Goal: Transaction & Acquisition: Book appointment/travel/reservation

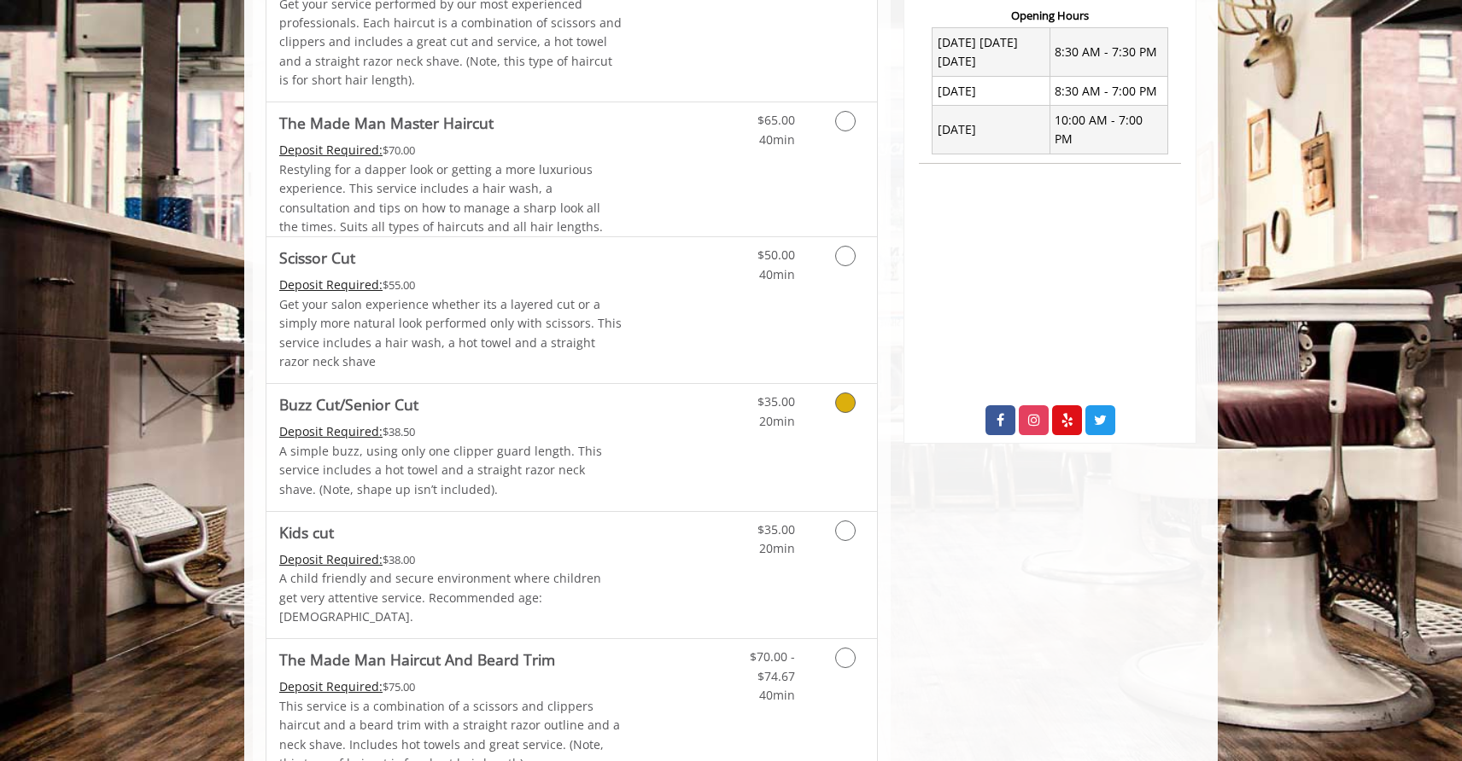
scroll to position [658, 0]
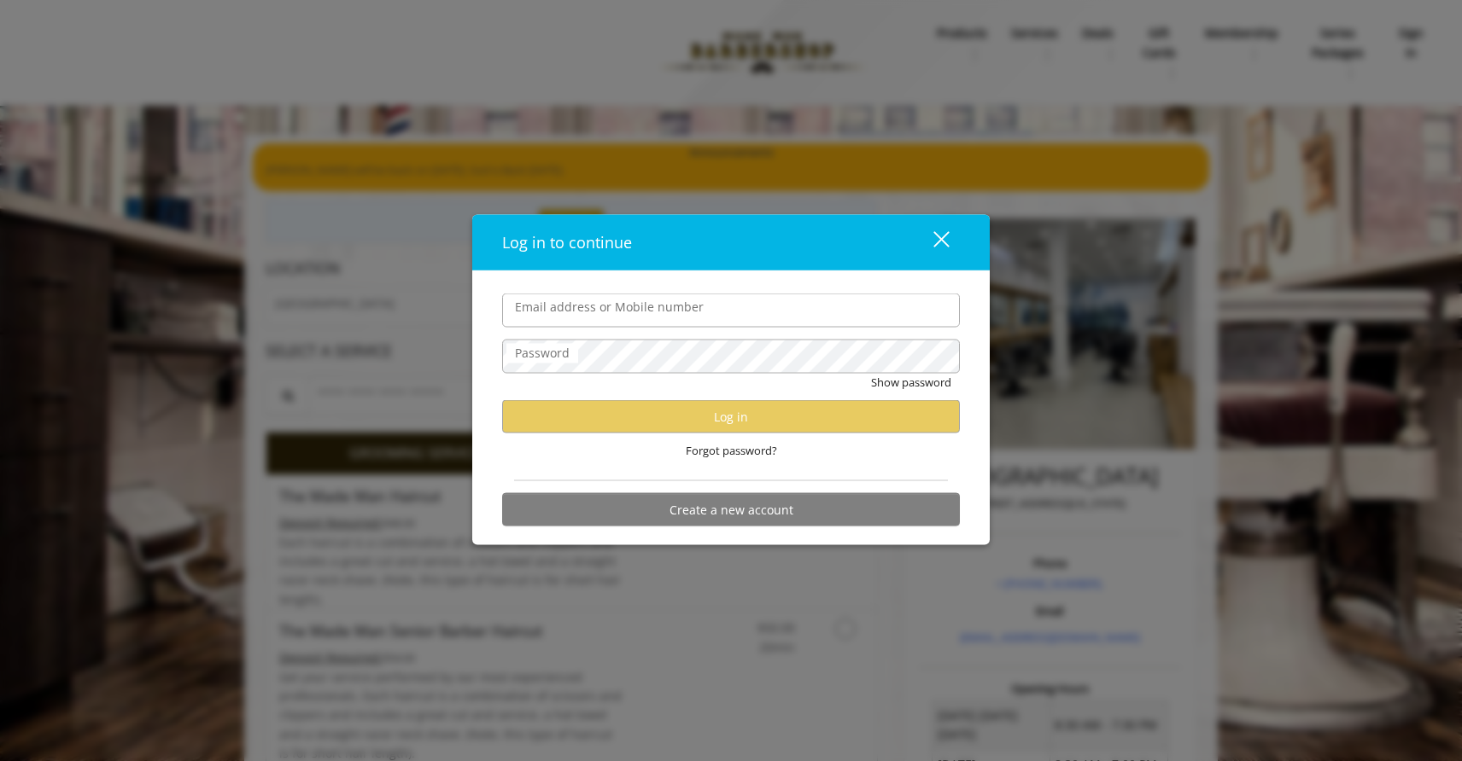
type input "**********"
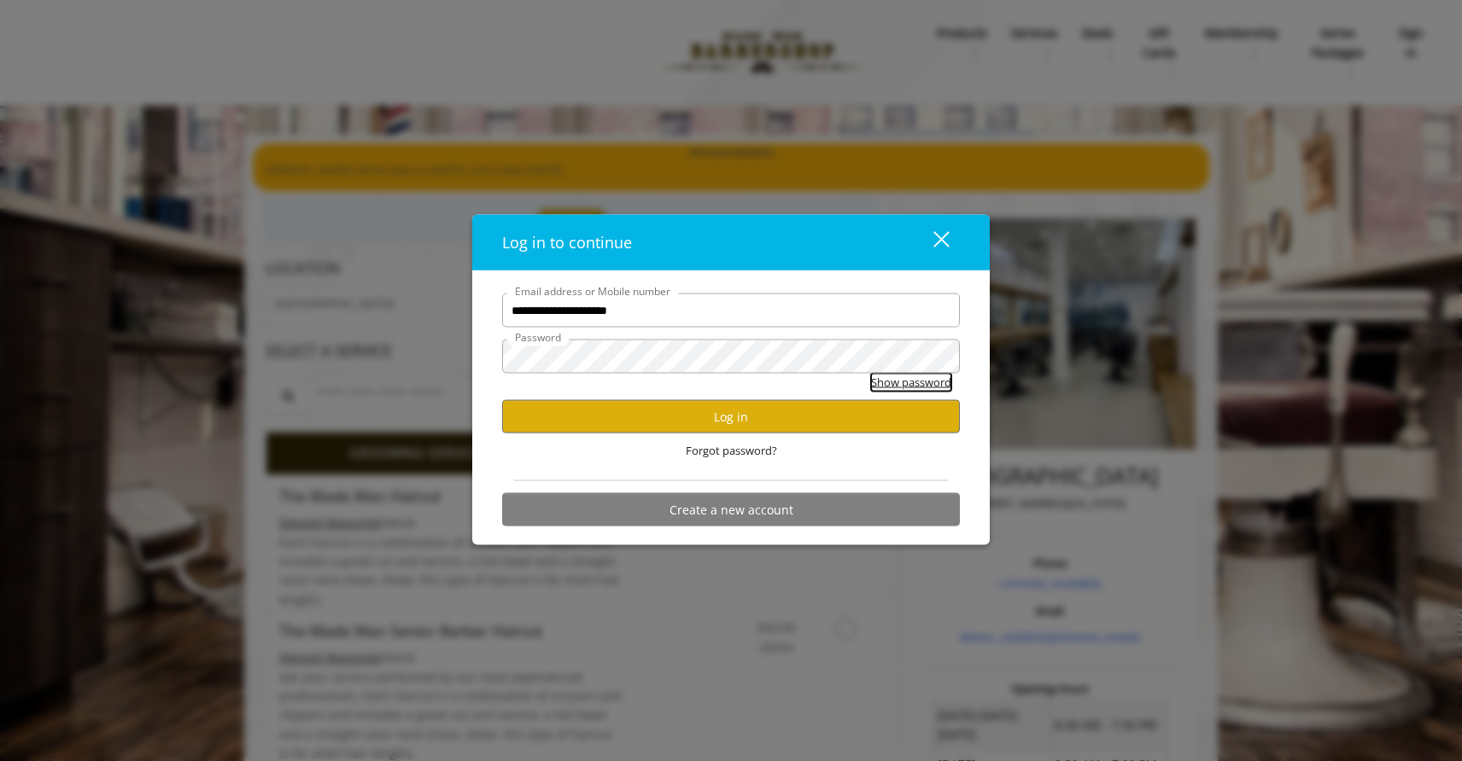
click at [944, 382] on button "Show password" at bounding box center [911, 383] width 80 height 18
click at [799, 431] on button "Log in" at bounding box center [731, 416] width 458 height 33
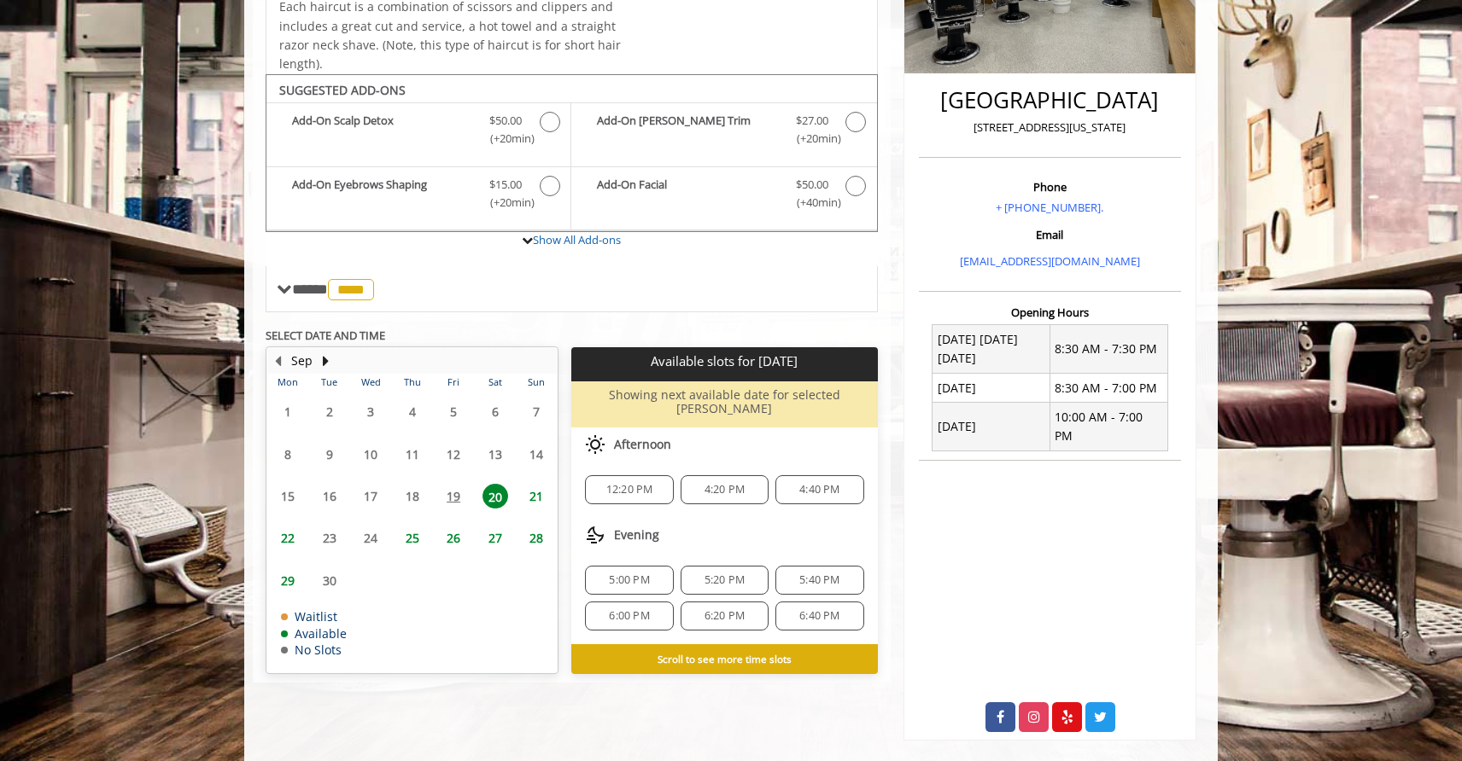
scroll to position [380, 0]
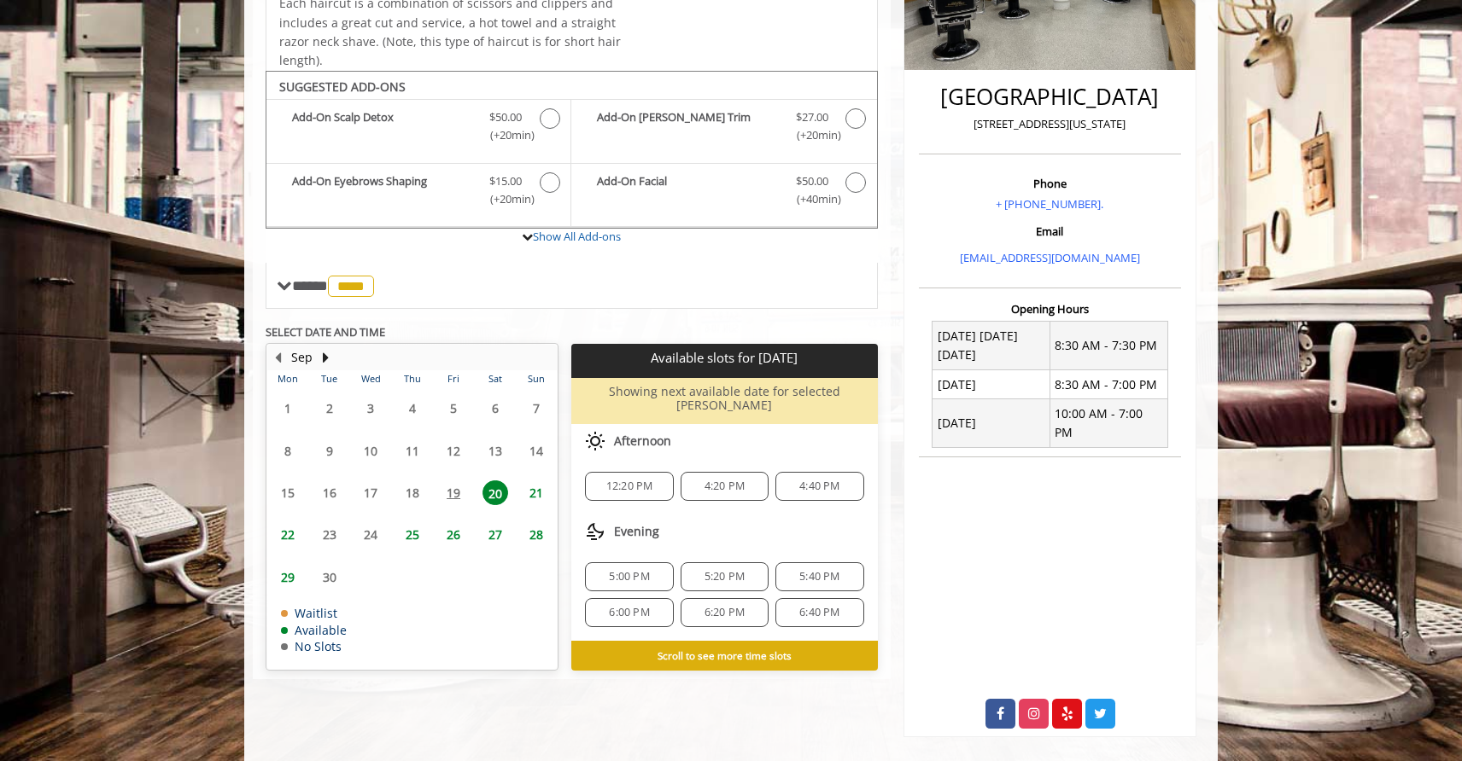
click at [535, 491] on span "21" at bounding box center [536, 493] width 26 height 25
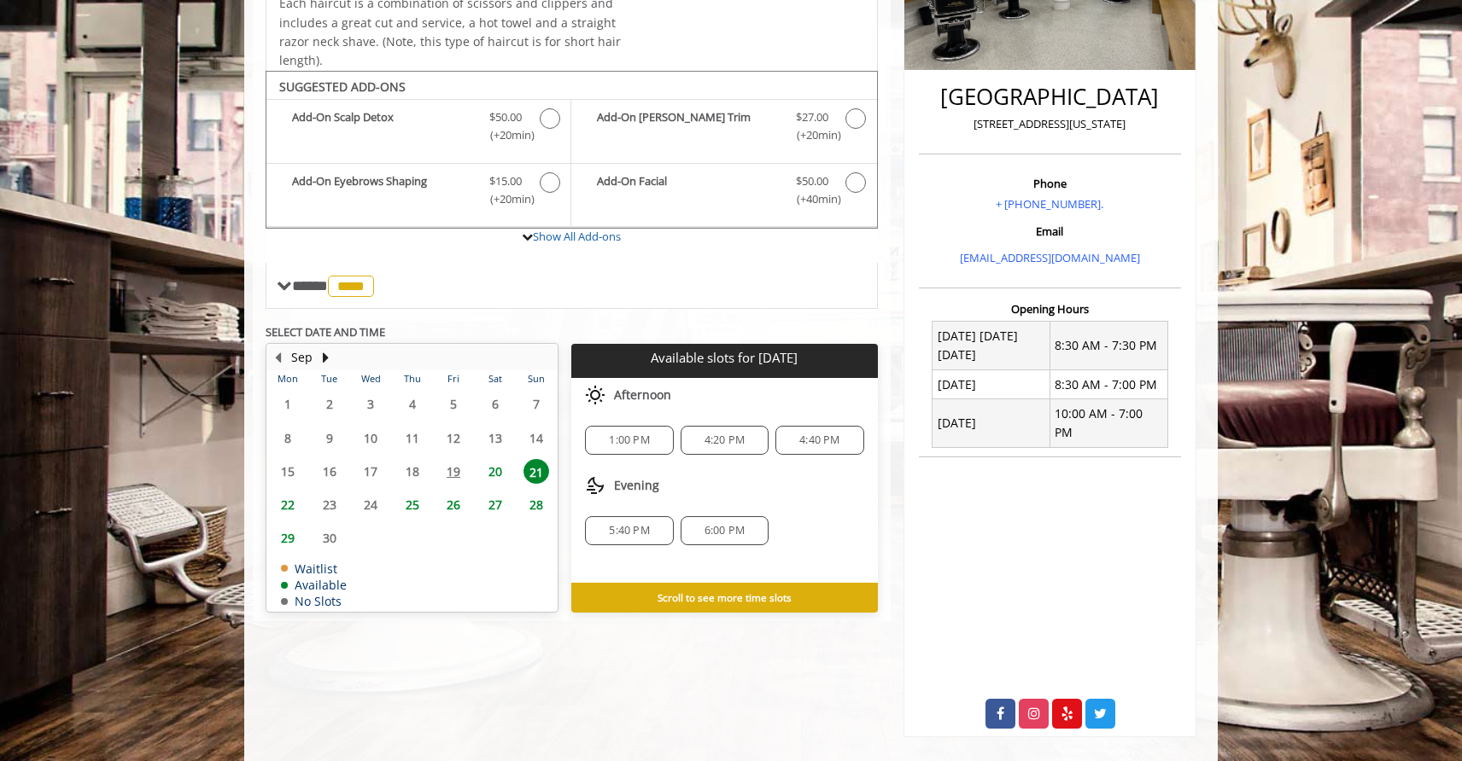
click at [632, 434] on span "1:00 PM" at bounding box center [629, 441] width 40 height 14
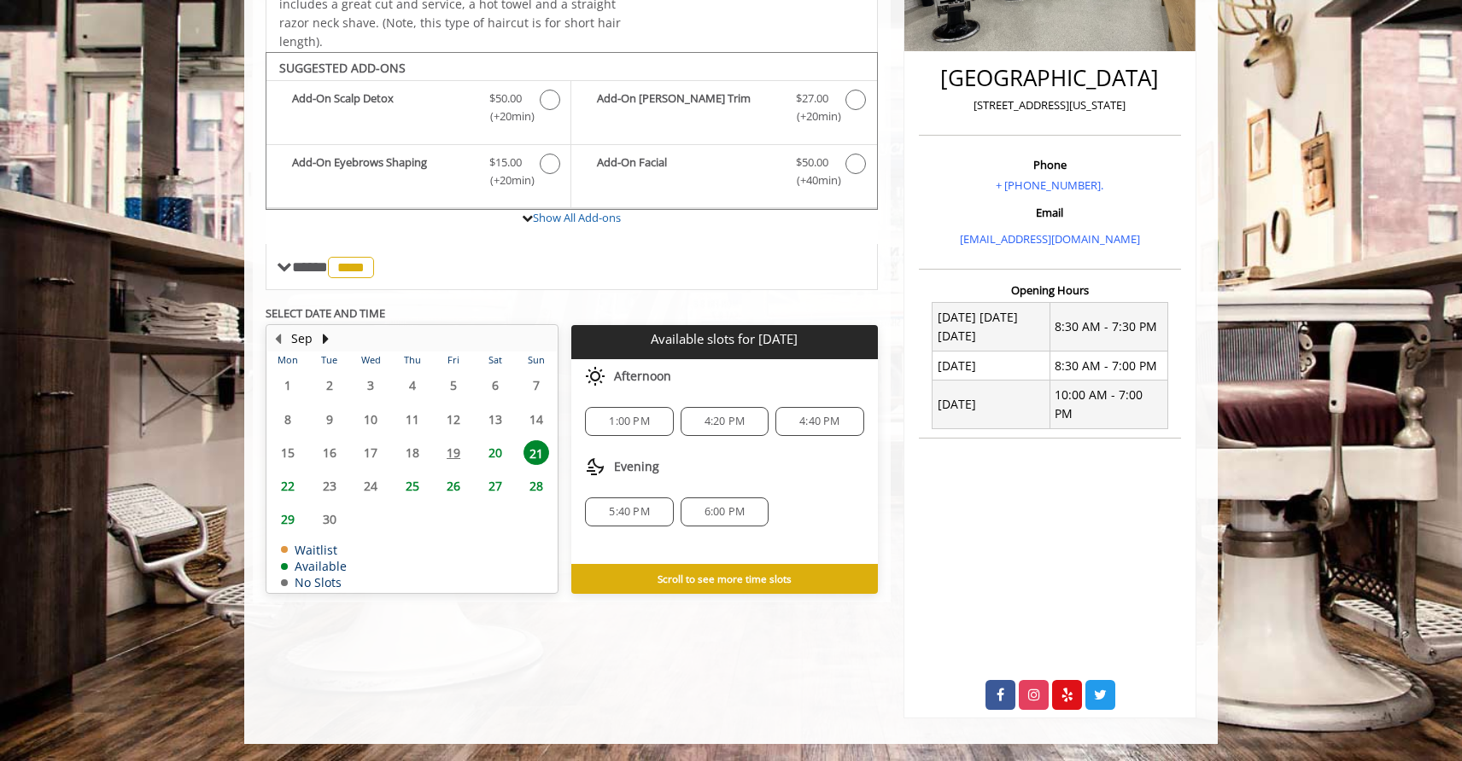
scroll to position [591, 0]
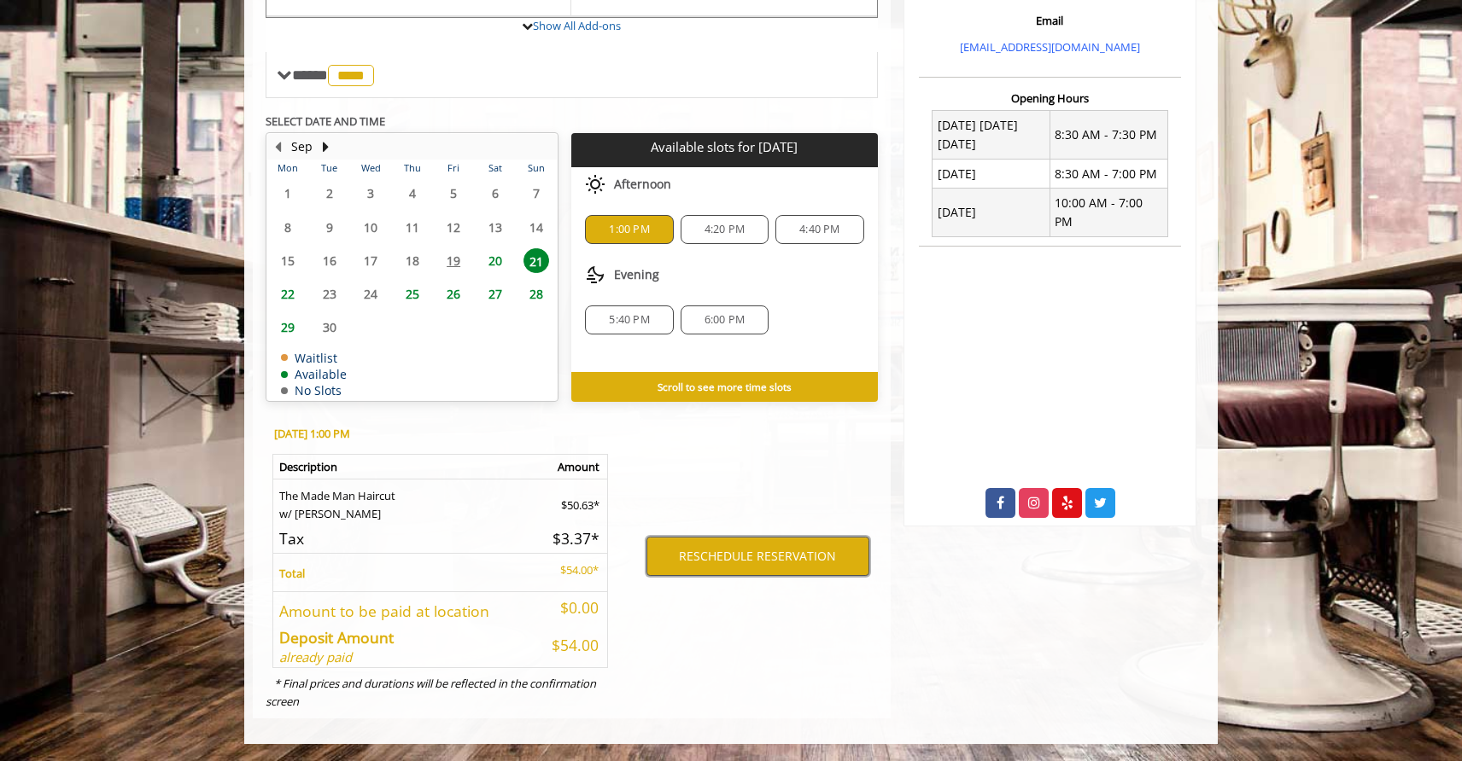
click at [753, 563] on button "RESCHEDULE RESERVATION" at bounding box center [757, 556] width 223 height 39
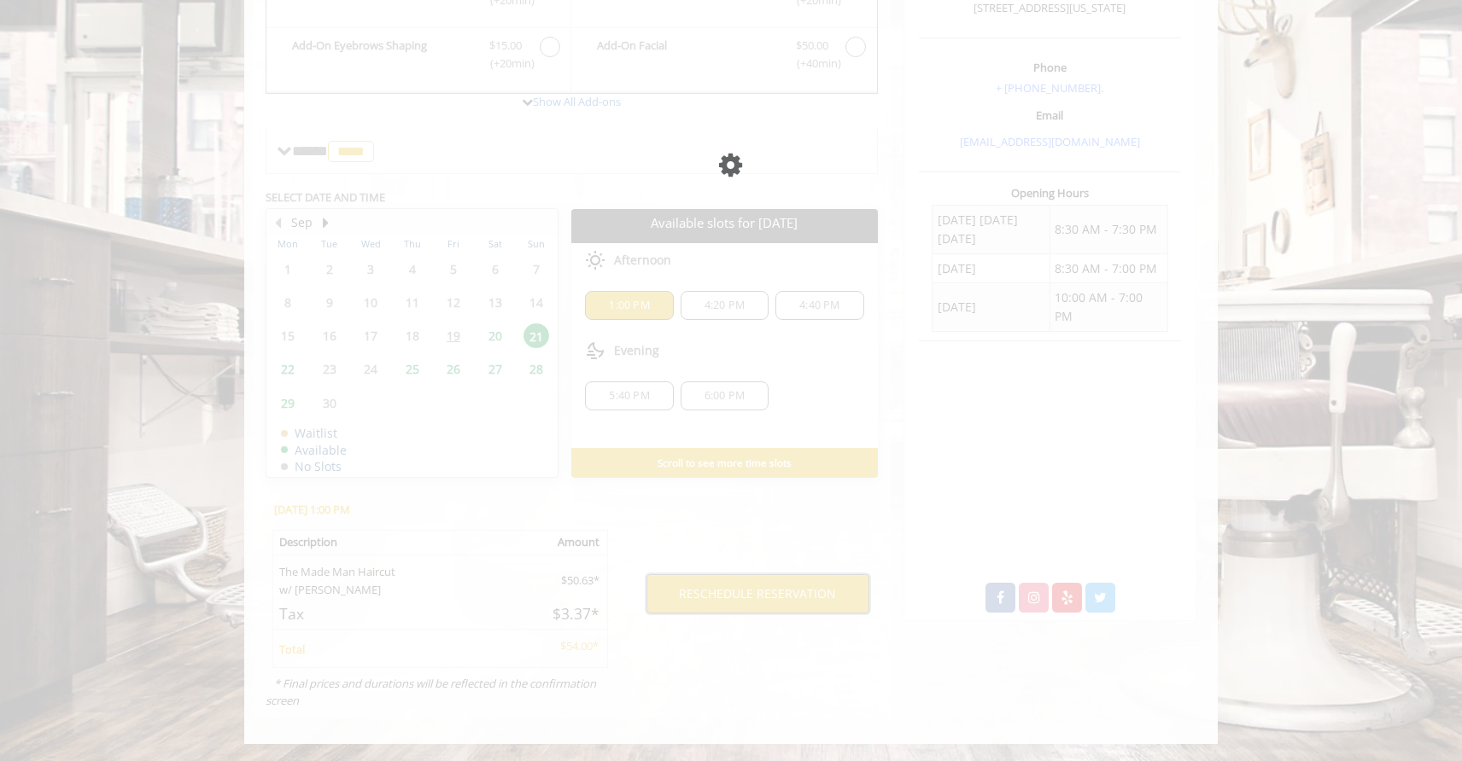
scroll to position [496, 0]
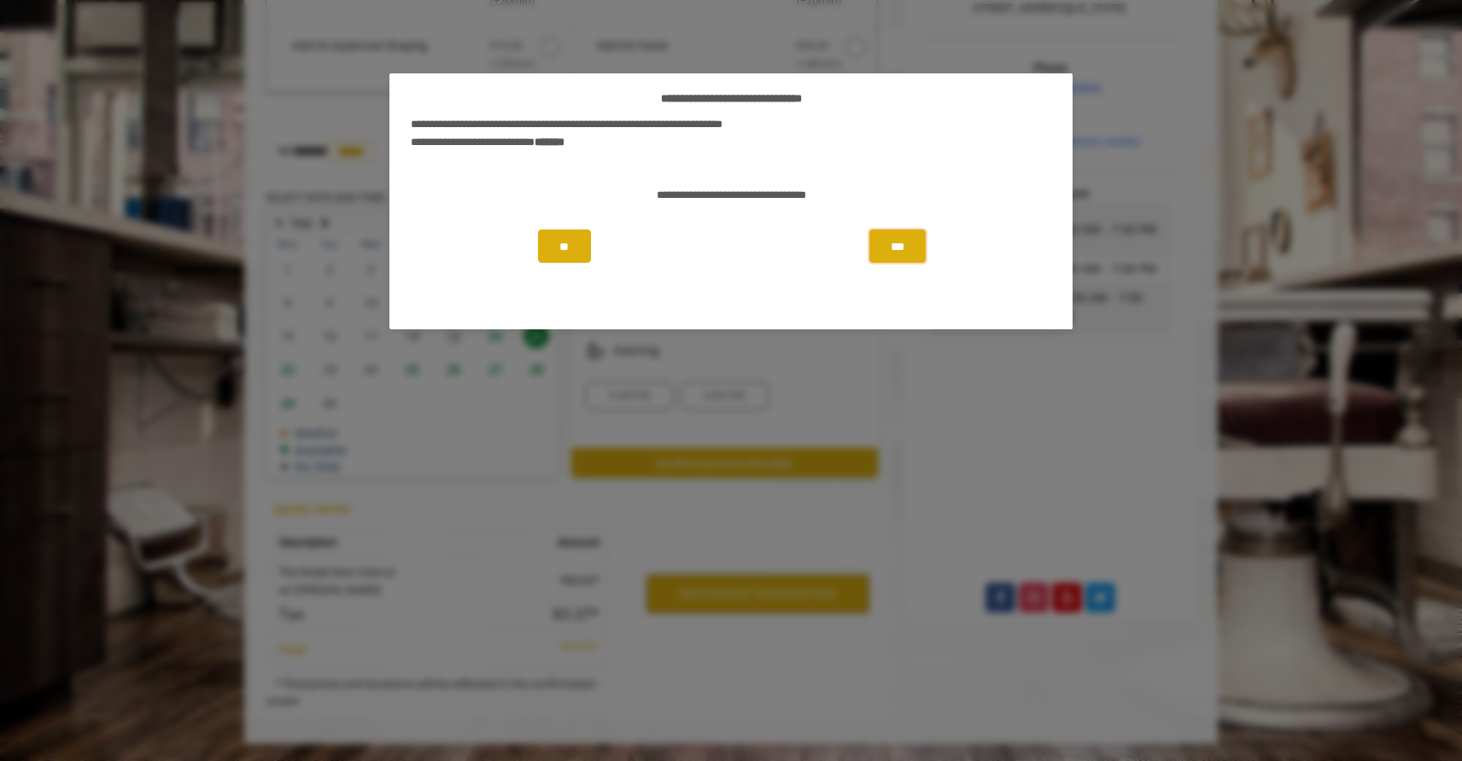
click at [908, 246] on button "***" at bounding box center [897, 246] width 56 height 33
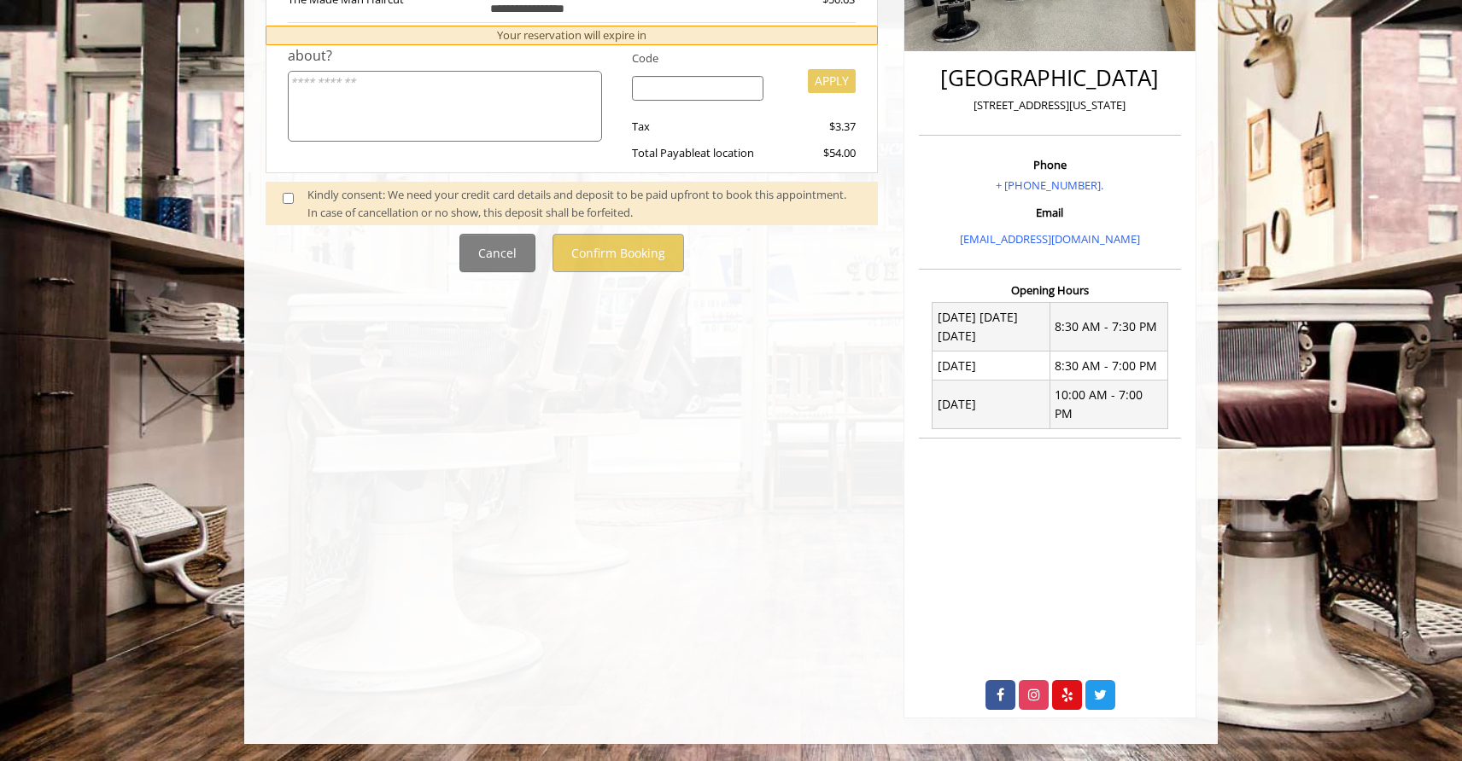
scroll to position [0, 0]
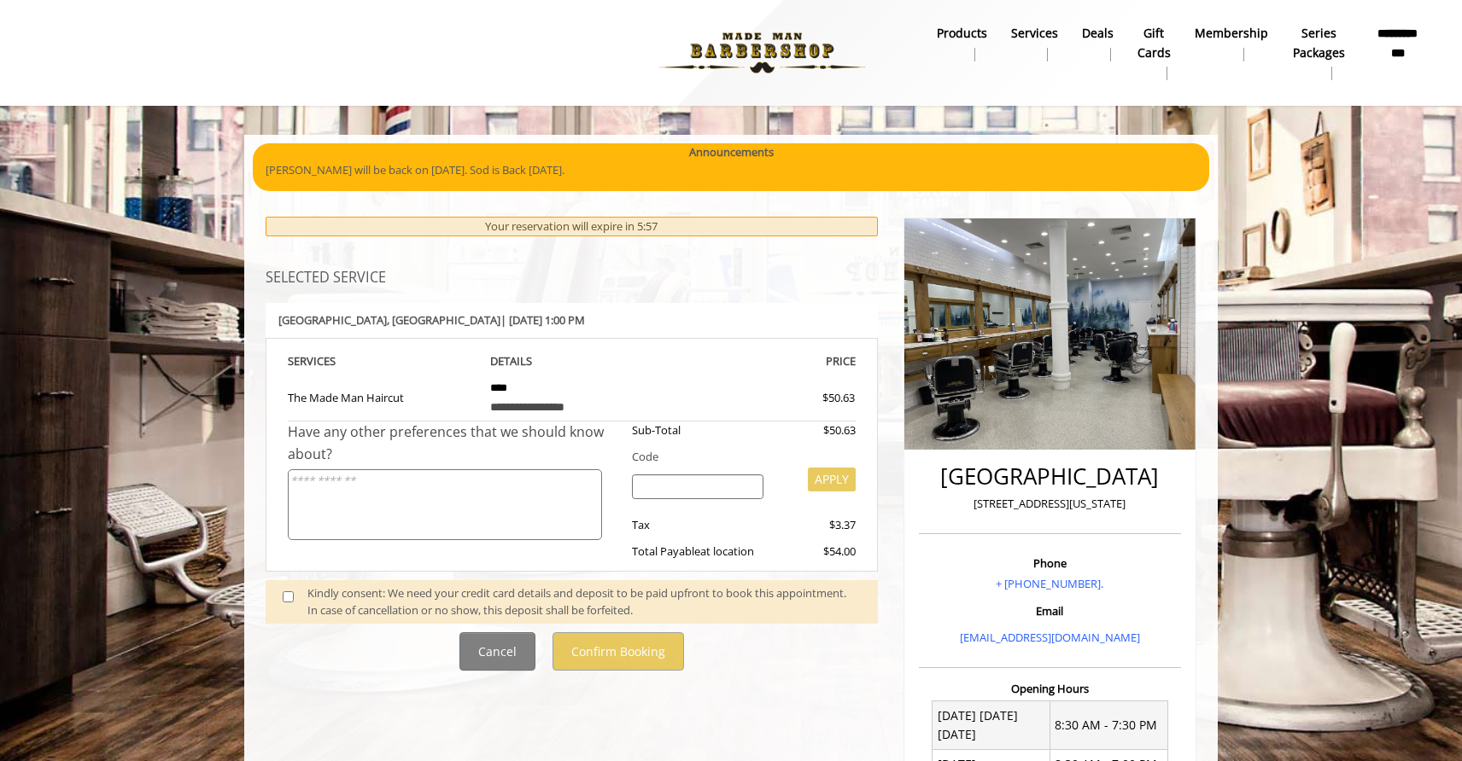
click at [302, 593] on span at bounding box center [295, 603] width 50 height 36
click at [282, 592] on span at bounding box center [295, 603] width 50 height 36
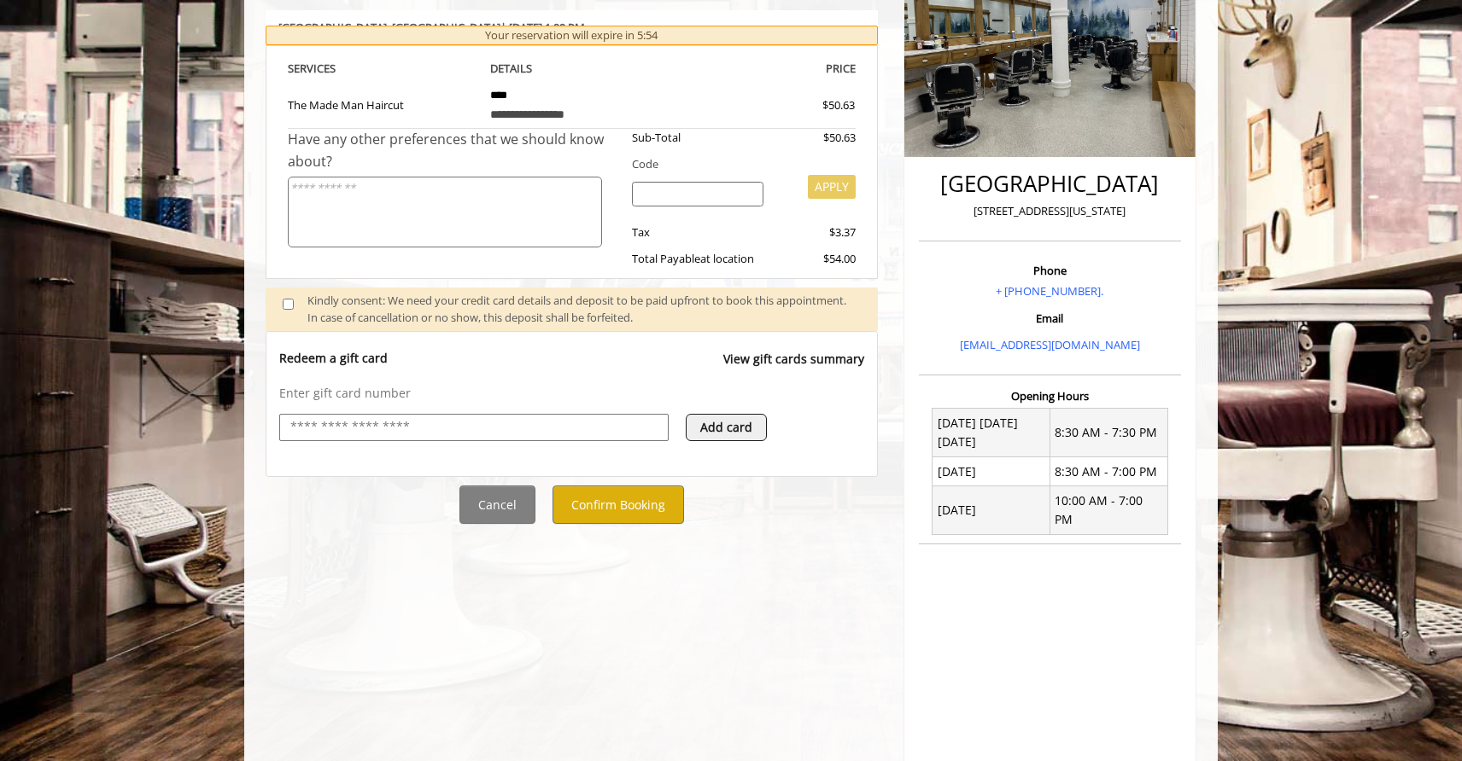
scroll to position [291, 0]
click at [641, 516] on button "Confirm Booking" at bounding box center [617, 506] width 131 height 38
